Goal: Find specific page/section: Find specific page/section

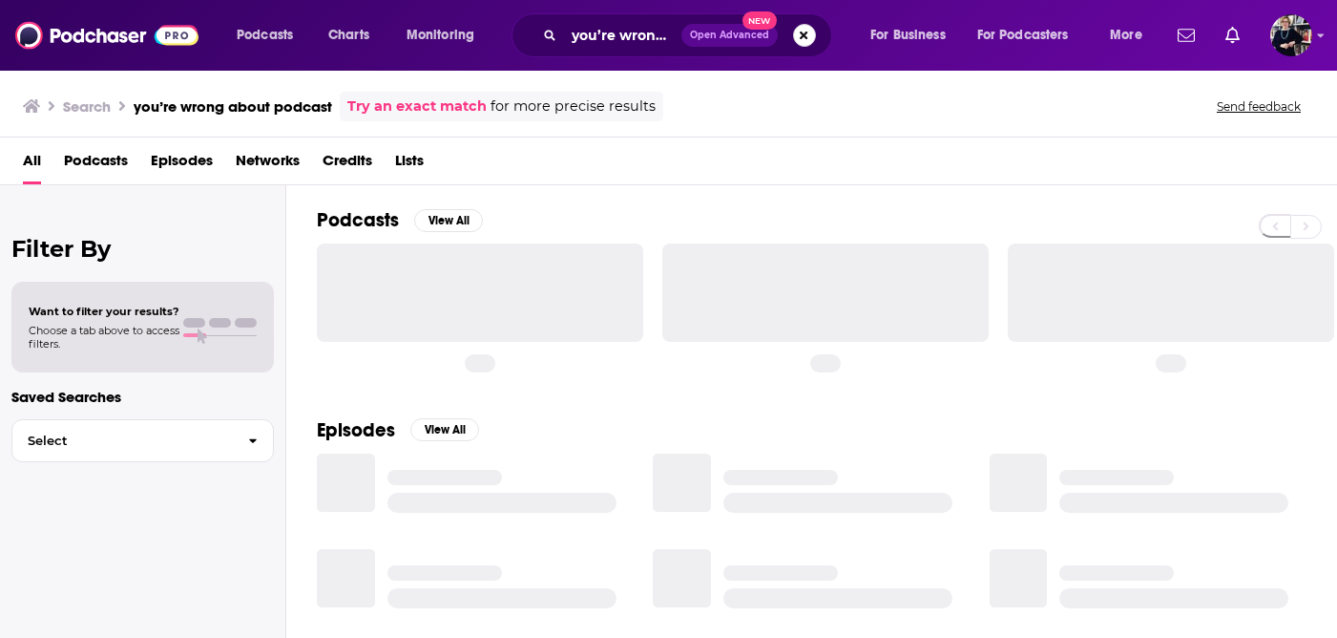
click at [809, 33] on button "Search podcasts, credits, & more..." at bounding box center [804, 35] width 23 height 23
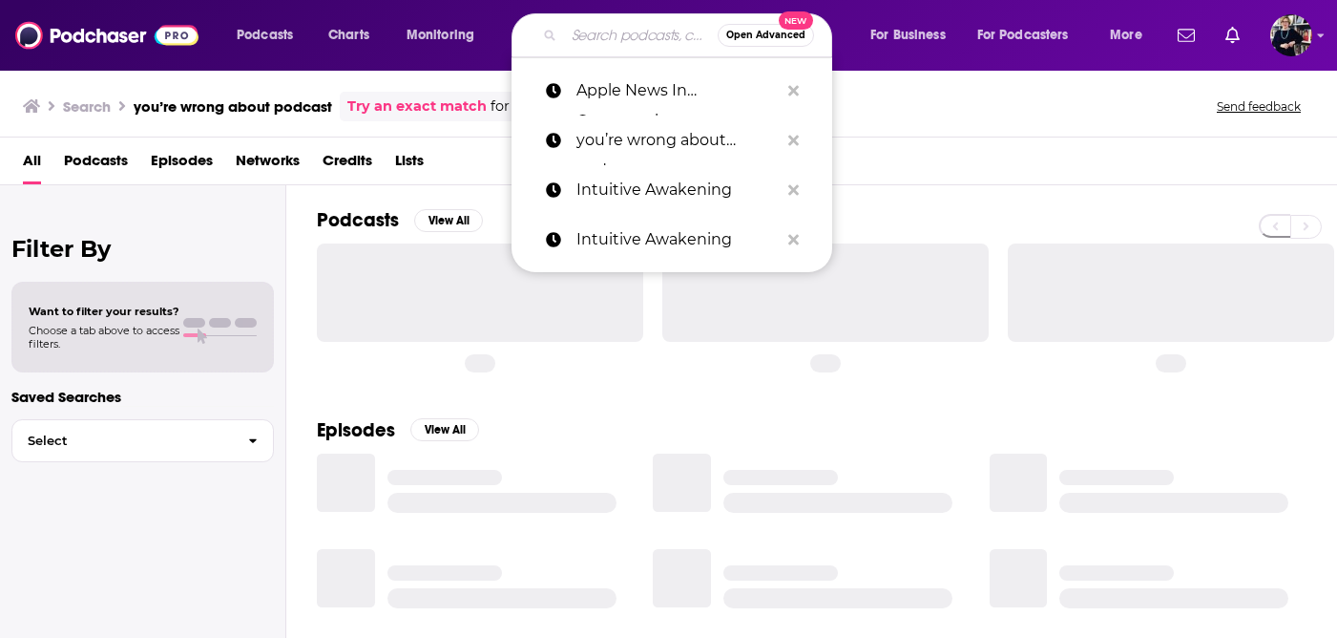
paste input "BIG PICTURE SCIENCE"
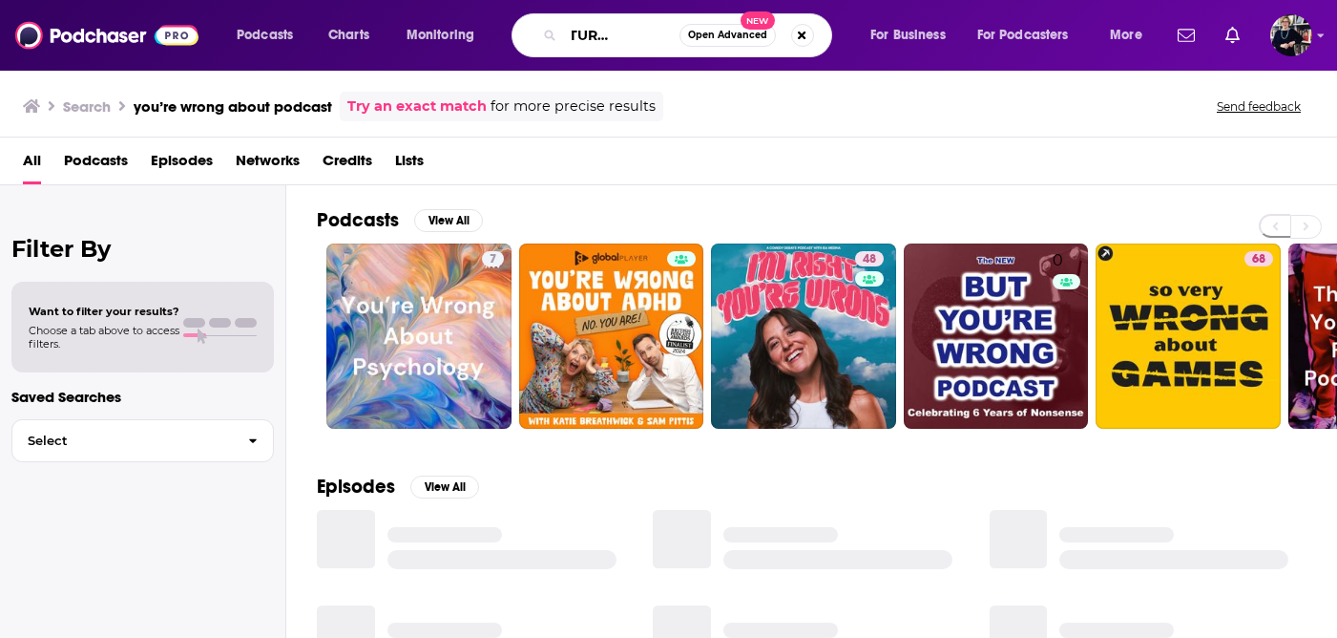
type input "BIG PICTURE SCIENCE"
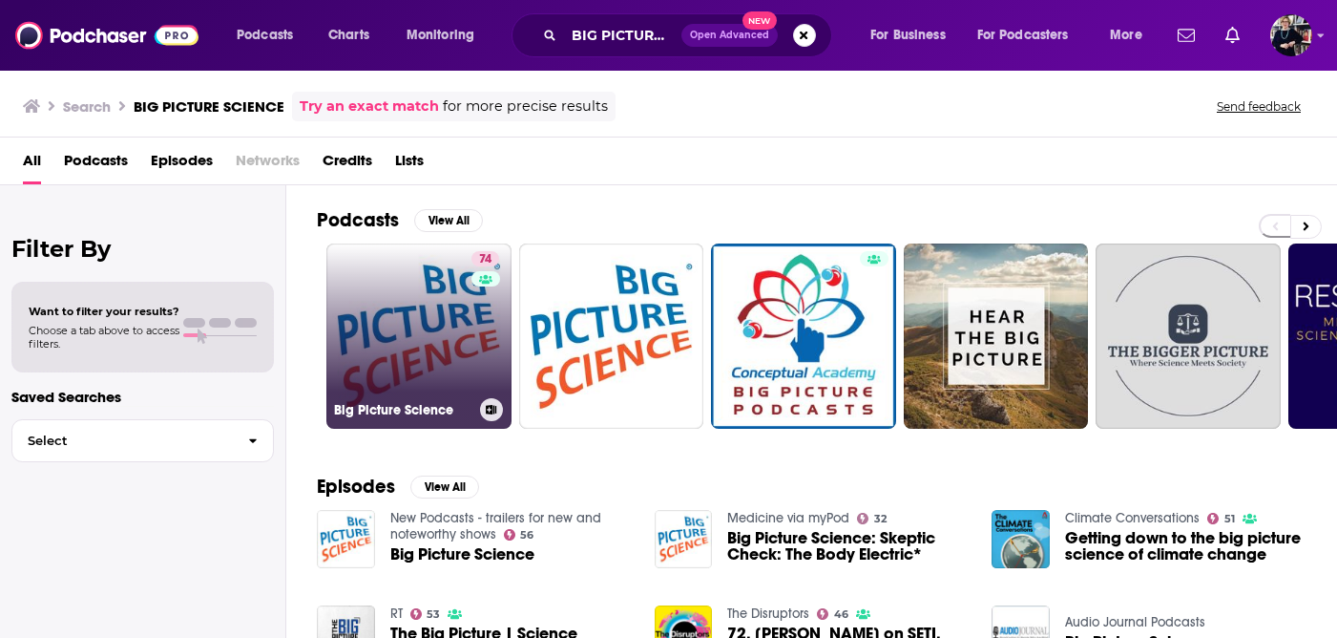
click at [395, 321] on link "74 Big Picture Science" at bounding box center [418, 335] width 185 height 185
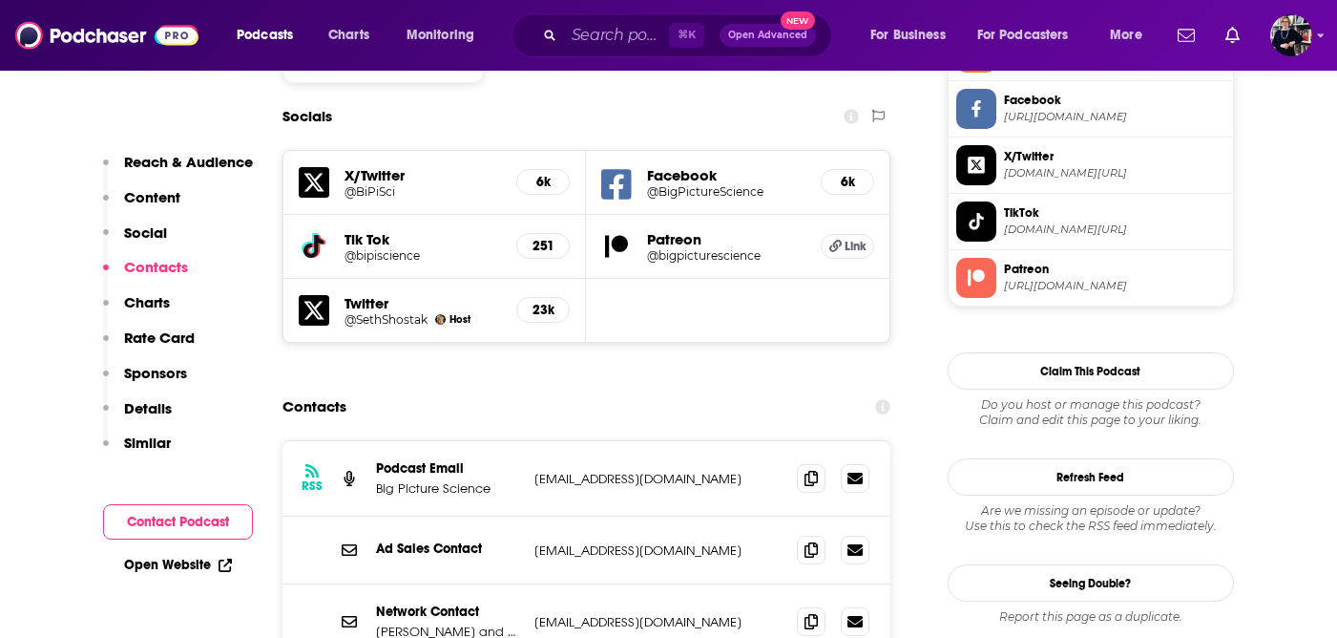
scroll to position [1665, 0]
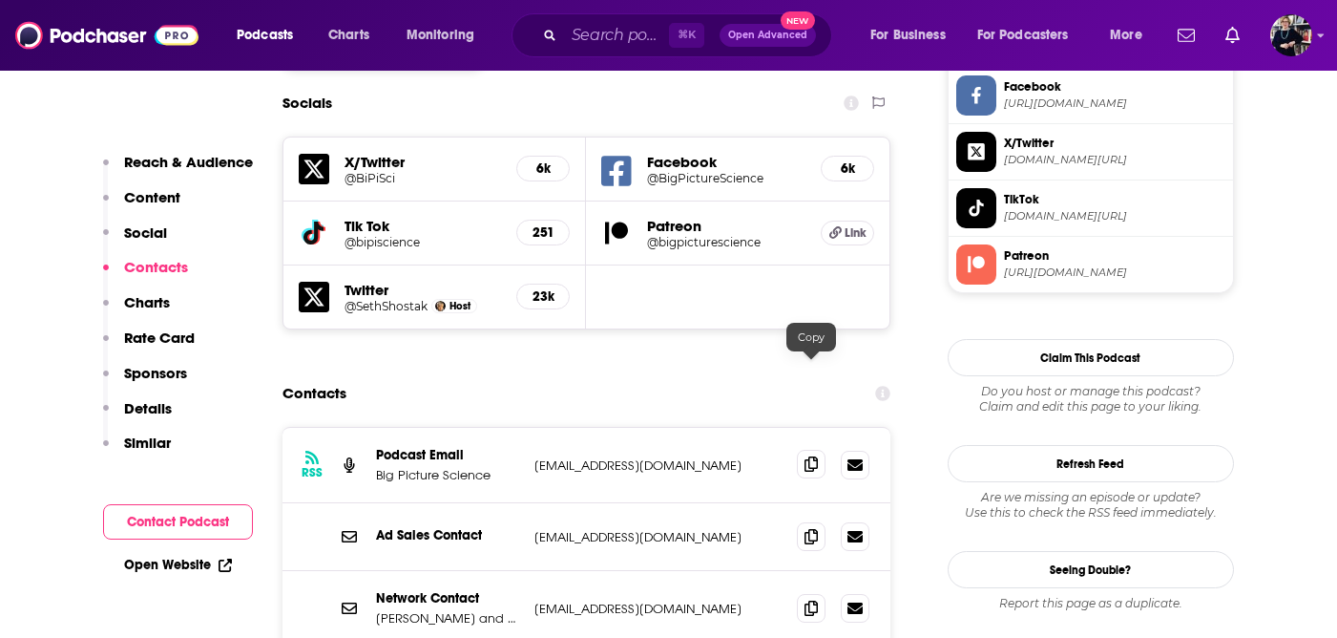
click at [812, 456] on icon at bounding box center [811, 463] width 13 height 15
